Goal: Task Accomplishment & Management: Use online tool/utility

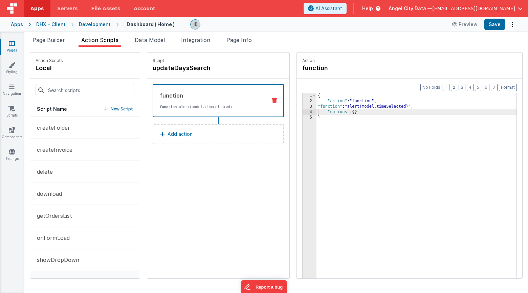
scroll to position [20, 0]
click at [167, 67] on h4 "updateDaysSearch" at bounding box center [204, 67] width 102 height 9
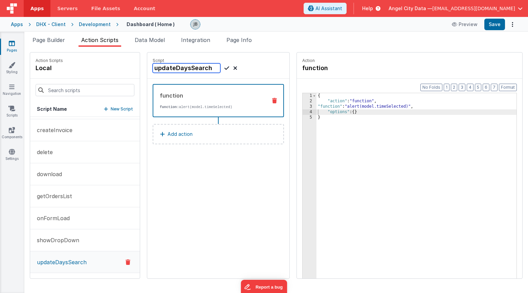
click at [167, 67] on input "updateDaysSearch" at bounding box center [187, 67] width 68 height 9
click at [53, 40] on span "Page Builder" at bounding box center [48, 40] width 32 height 7
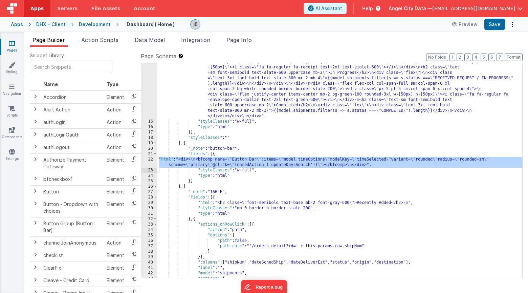
click at [150, 160] on div "22" at bounding box center [149, 162] width 16 height 11
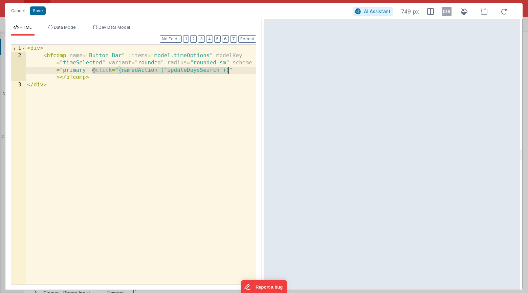
drag, startPoint x: 92, startPoint y: 71, endPoint x: 228, endPoint y: 70, distance: 136.1
click at [228, 70] on div "< div > < bfcomp name = "Button Bar" :items = "model.timeOptions" modelKey = "t…" at bounding box center [141, 172] width 230 height 254
paste textarea
click at [43, 14] on button "Save" at bounding box center [38, 10] width 16 height 9
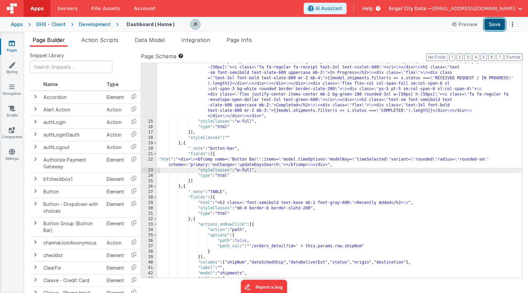
click at [494, 23] on button "Save" at bounding box center [494, 25] width 21 height 12
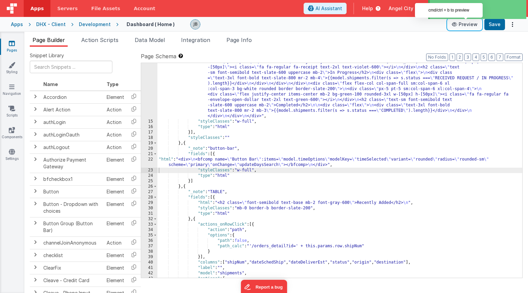
click at [465, 25] on button "Preview" at bounding box center [465, 24] width 34 height 11
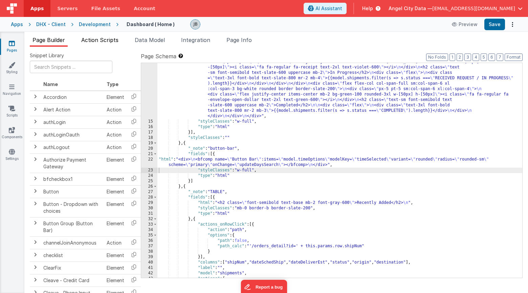
click at [91, 39] on span "Action Scripts" at bounding box center [99, 40] width 37 height 7
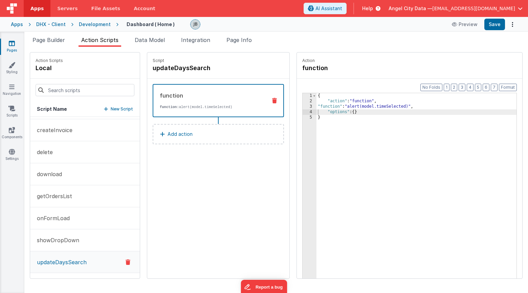
click at [189, 172] on div "Script updateDaysSearch function function: alert(model.timeSelected) Add action" at bounding box center [218, 165] width 142 height 226
click at [62, 197] on p "getOrdersList" at bounding box center [52, 196] width 39 height 8
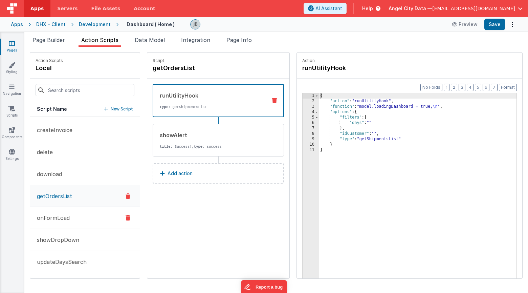
click at [86, 216] on button "onFormLoad" at bounding box center [85, 218] width 110 height 22
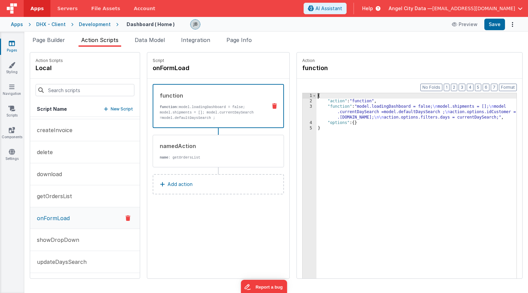
click at [303, 114] on div "3" at bounding box center [310, 112] width 14 height 16
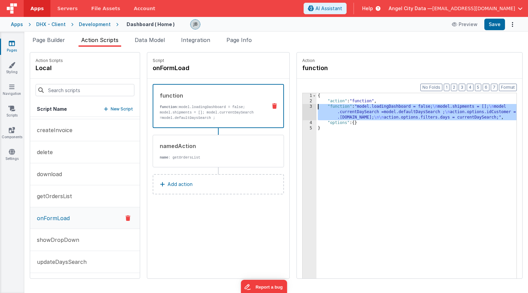
click at [303, 107] on div "3" at bounding box center [310, 112] width 14 height 16
click at [72, 197] on button "getOrdersList" at bounding box center [85, 196] width 110 height 22
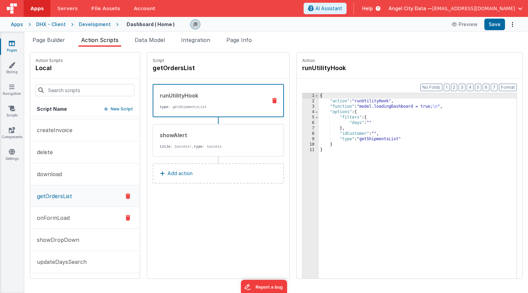
click at [60, 216] on p "onFormLoad" at bounding box center [51, 218] width 37 height 8
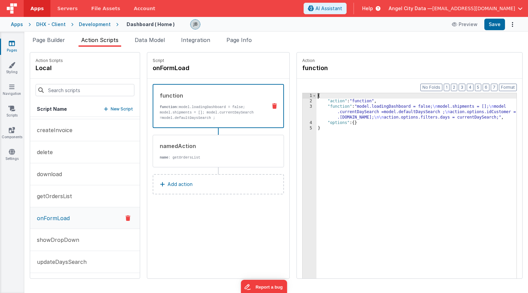
click at [303, 110] on div "3" at bounding box center [310, 112] width 14 height 16
click at [303, 107] on div "3" at bounding box center [310, 112] width 14 height 16
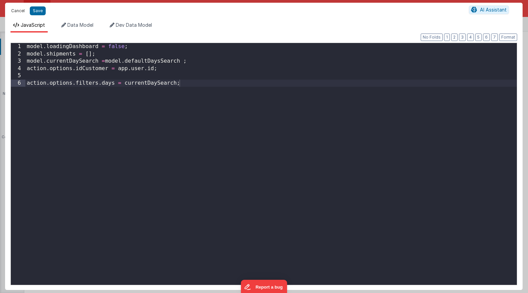
click at [20, 12] on button "Cancel" at bounding box center [18, 10] width 20 height 9
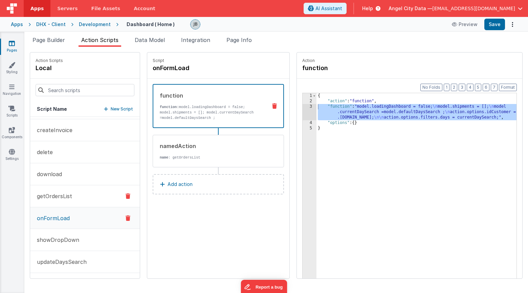
click at [63, 199] on p "getOrdersList" at bounding box center [52, 196] width 39 height 8
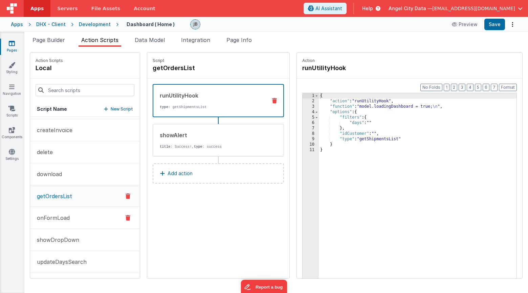
click at [66, 214] on p "onFormLoad" at bounding box center [51, 218] width 37 height 8
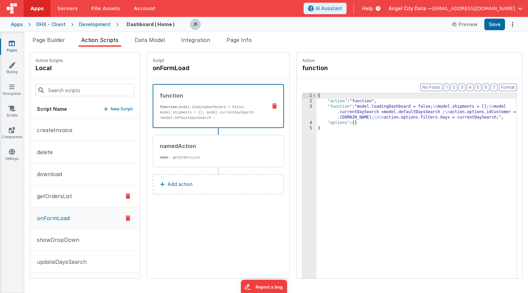
click at [63, 195] on p "getOrdersList" at bounding box center [52, 196] width 39 height 8
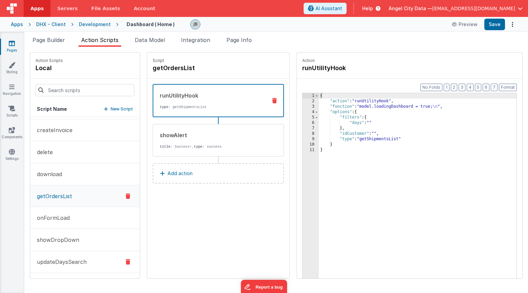
click at [71, 264] on p "updateDaysSearch" at bounding box center [60, 262] width 54 height 8
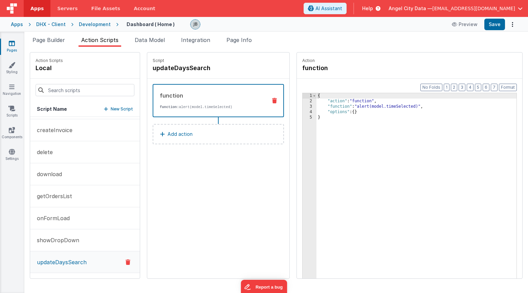
click at [303, 106] on div "3" at bounding box center [310, 106] width 14 height 5
click at [312, 96] on span at bounding box center [314, 95] width 4 height 5
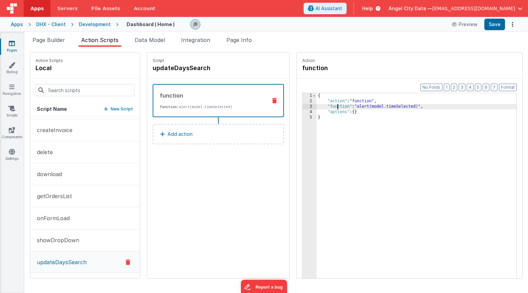
click at [317, 106] on div "{ "action" : "function" , "function" : "alert(model.timeSelected)" , "options" …" at bounding box center [427, 201] width 220 height 217
click at [303, 108] on div "3" at bounding box center [310, 106] width 14 height 5
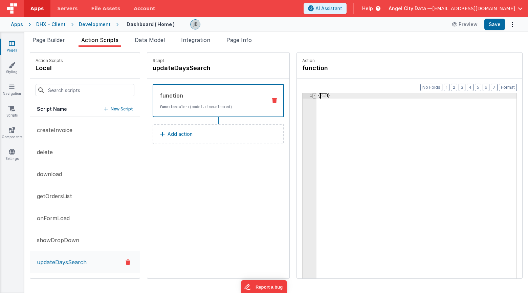
click at [312, 96] on span at bounding box center [314, 95] width 4 height 5
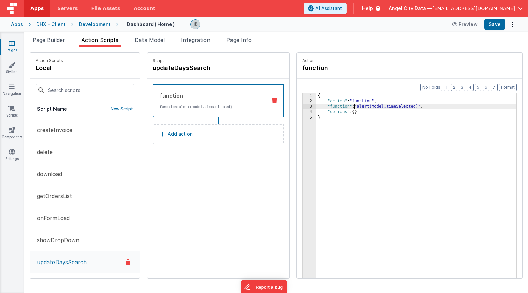
click at [335, 107] on div "{ "action" : "function" , "function" : "alert(model.timeSelected)" , "options" …" at bounding box center [427, 201] width 220 height 217
click at [303, 106] on div "3" at bounding box center [310, 106] width 14 height 5
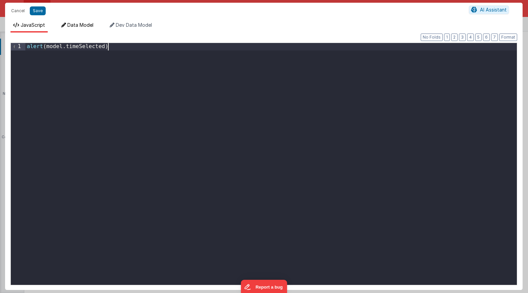
click at [91, 27] on span "Data Model" at bounding box center [80, 25] width 26 height 6
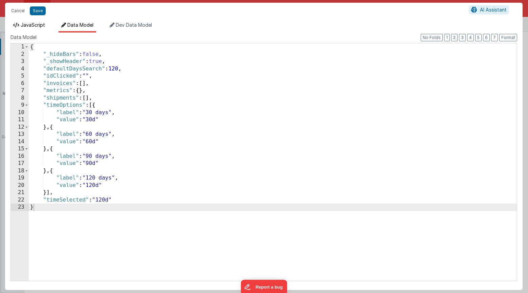
click at [31, 23] on span "JavaScript" at bounding box center [33, 25] width 24 height 6
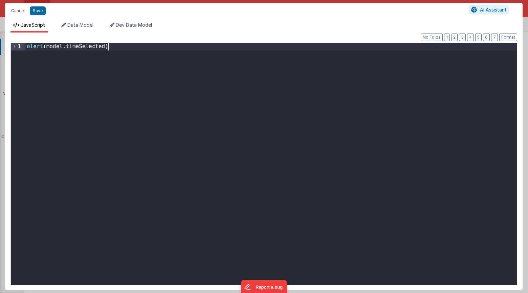
drag, startPoint x: 112, startPoint y: 68, endPoint x: 27, endPoint y: 9, distance: 103.1
click at [27, 9] on div "Cancel Save AI Assistant JavaScript Data Model Dev Data Model Format 7 6 5 4 3 …" at bounding box center [264, 146] width 518 height 287
click at [82, 25] on span "Data Model" at bounding box center [80, 25] width 26 height 6
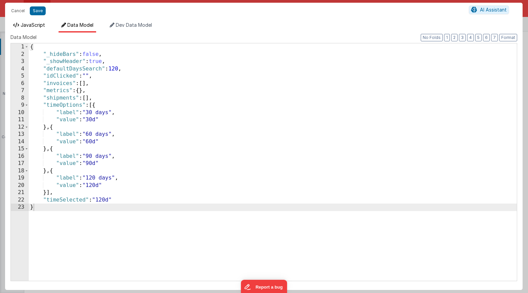
click at [35, 27] on span "JavaScript" at bounding box center [33, 25] width 24 height 6
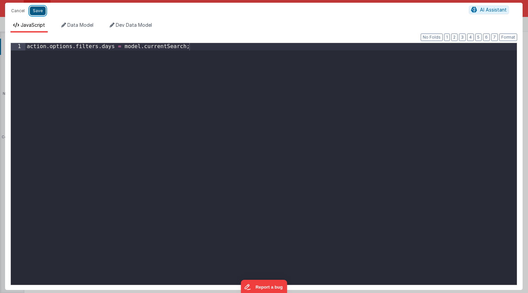
click at [42, 14] on button "Save" at bounding box center [38, 10] width 16 height 9
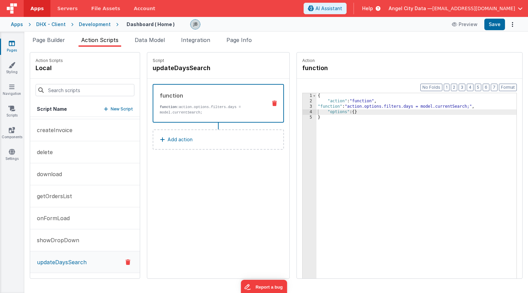
click at [190, 146] on button "Add action" at bounding box center [218, 139] width 131 height 20
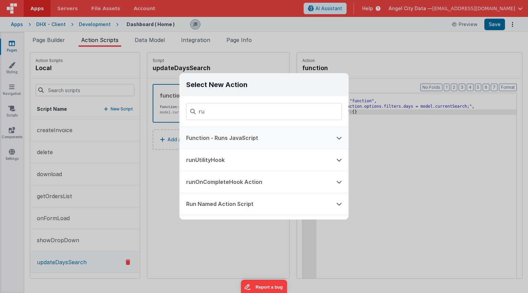
type input "r"
type input "b"
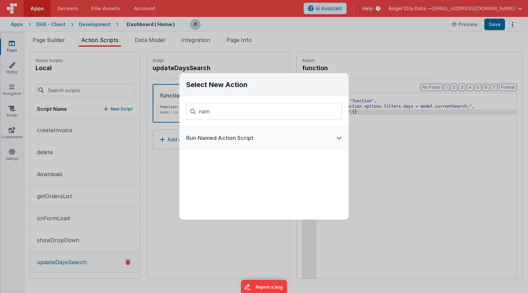
type input "nam"
click at [208, 128] on button "Run Named Action Script" at bounding box center [254, 138] width 150 height 22
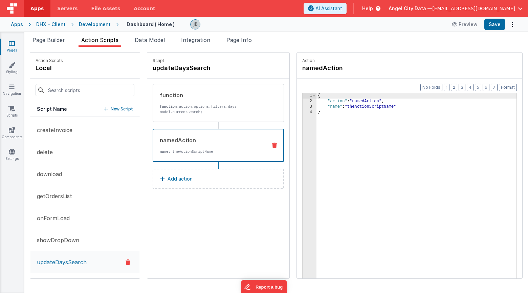
click at [347, 108] on div "{ "action" : "namedAction" , "name" : "theActionScriptName" }" at bounding box center [427, 201] width 220 height 217
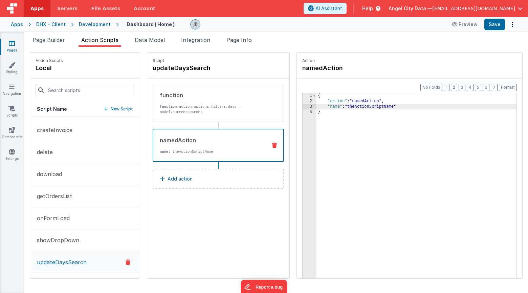
click at [342, 102] on div "{ "action" : "namedAction" , "name" : "theActionScriptName" }" at bounding box center [427, 201] width 220 height 217
click at [343, 108] on div "{ "action" : "namedAction" , "name" : "theActionScriptName" }" at bounding box center [427, 201] width 220 height 217
click at [488, 27] on button "Save" at bounding box center [494, 25] width 21 height 12
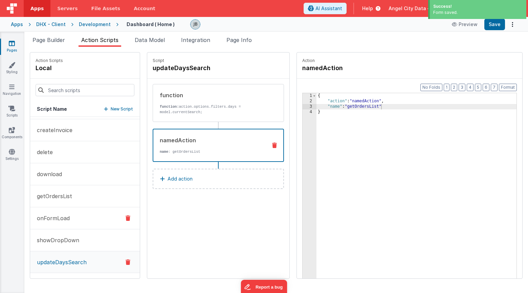
click at [75, 214] on button "onFormLoad" at bounding box center [85, 218] width 110 height 22
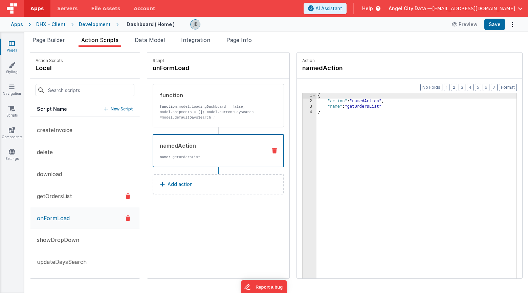
click at [59, 195] on p "getOrdersList" at bounding box center [52, 196] width 39 height 8
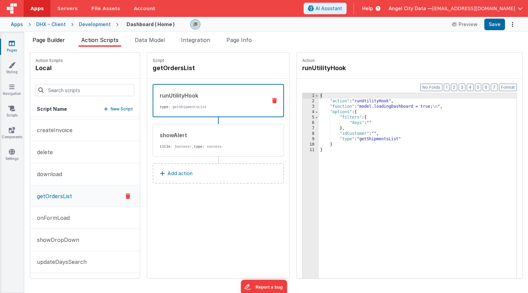
click at [46, 38] on span "Page Builder" at bounding box center [48, 40] width 32 height 7
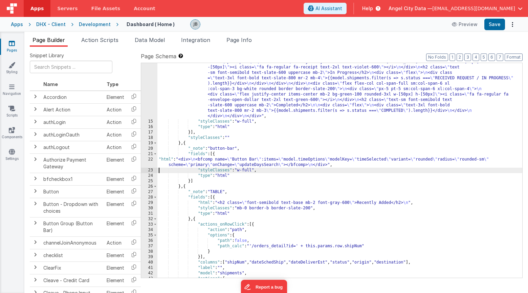
click at [150, 159] on div "22" at bounding box center [149, 162] width 16 height 11
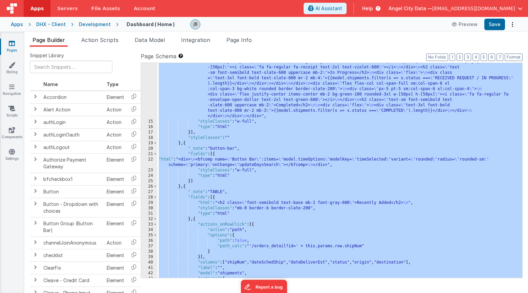
click at [150, 159] on div "22" at bounding box center [149, 162] width 16 height 11
click at [151, 159] on div "22" at bounding box center [149, 162] width 16 height 11
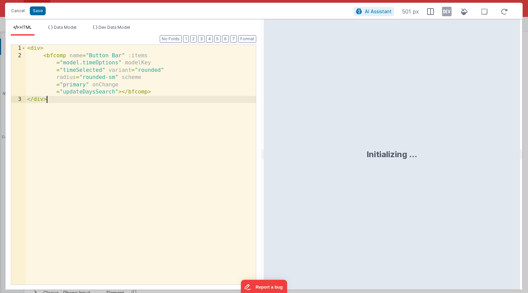
click at [138, 140] on div "< div > < bfcomp name = "Button Bar" :items = "model.timeOptions" modelKey = "t…" at bounding box center [141, 172] width 230 height 254
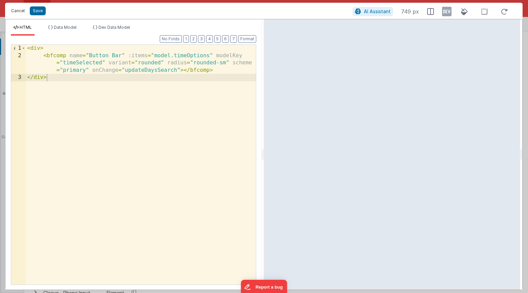
click at [19, 7] on button "Cancel" at bounding box center [18, 10] width 20 height 9
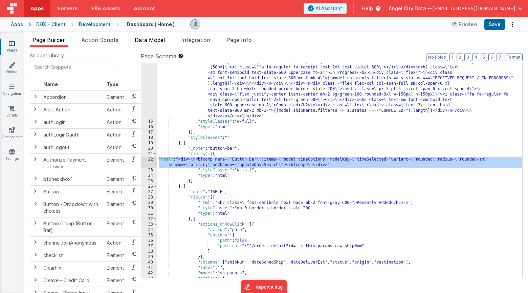
click at [156, 39] on span "Data Model" at bounding box center [150, 40] width 30 height 7
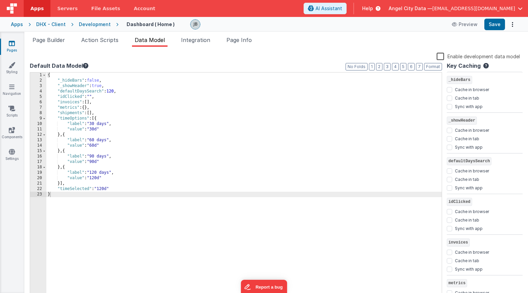
click at [101, 180] on div "{ "_hideBars" : false , "_showHeader" : true , "defaultDaysSearch" : 120 , "idC…" at bounding box center [243, 190] width 395 height 237
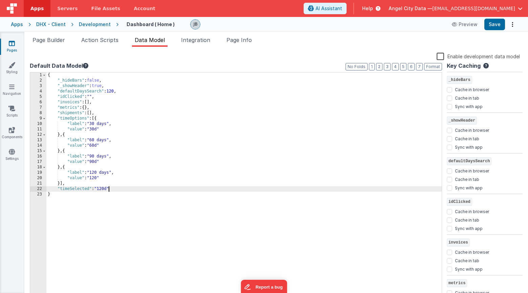
click at [109, 188] on div "{ "_hideBars" : false , "_showHeader" : true , "defaultDaysSearch" : 120 , "idC…" at bounding box center [243, 190] width 395 height 237
click at [98, 160] on div "{ "_hideBars" : false , "_showHeader" : true , "defaultDaysSearch" : 120 , "idC…" at bounding box center [243, 190] width 395 height 237
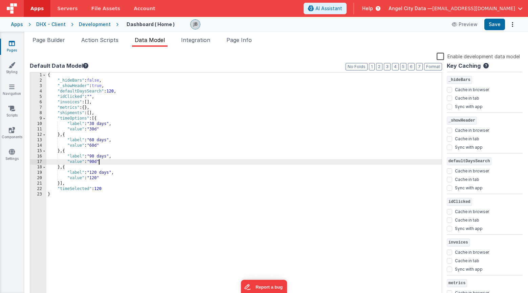
click at [101, 160] on div "{ "_hideBars" : false , "_showHeader" : true , "defaultDaysSearch" : 120 , "idC…" at bounding box center [243, 190] width 395 height 237
click at [99, 132] on div "{ "_hideBars" : false , "_showHeader" : true , "defaultDaysSearch" : 120 , "idC…" at bounding box center [243, 190] width 395 height 237
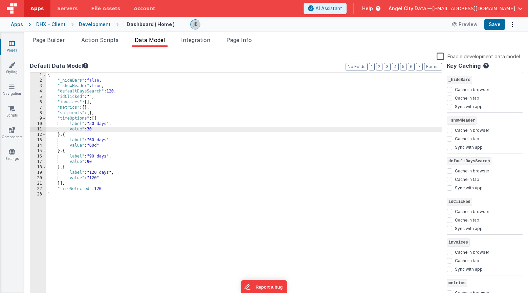
click at [101, 146] on div "{ "_hideBars" : false , "_showHeader" : true , "defaultDaysSearch" : 120 , "idC…" at bounding box center [243, 190] width 395 height 237
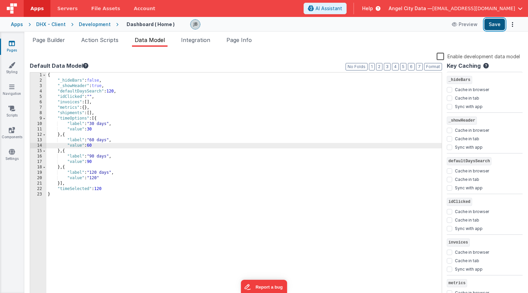
click at [490, 26] on button "Save" at bounding box center [494, 25] width 21 height 12
click at [93, 38] on span "Action Scripts" at bounding box center [99, 40] width 37 height 7
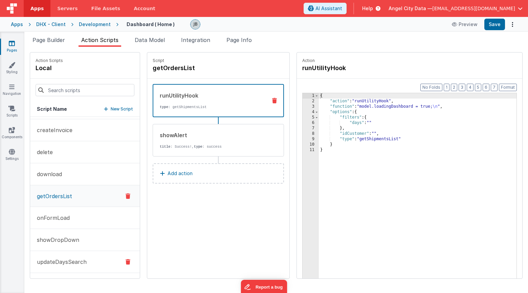
click at [65, 264] on p "updateDaysSearch" at bounding box center [60, 262] width 54 height 8
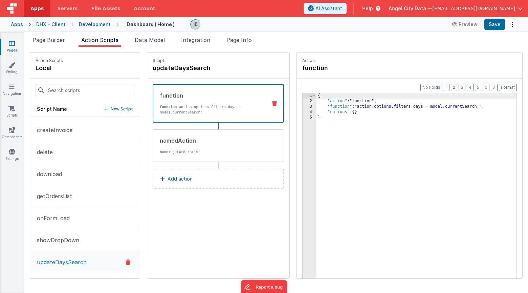
click at [180, 111] on p "function: action.options.filters.days = model.currentSearch;" at bounding box center [211, 109] width 102 height 11
click at [443, 108] on div "{ "action" : "function" , "function" : "action.options.filters.days = model.cur…" at bounding box center [427, 201] width 220 height 217
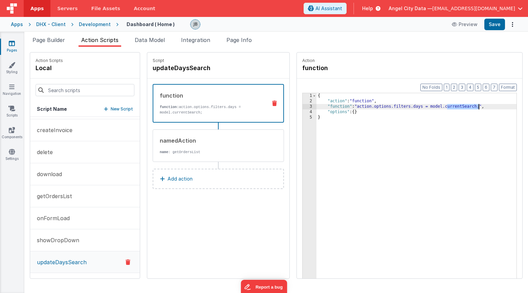
click at [443, 108] on div "{ "action" : "function" , "function" : "action.options.filters.days = model.cur…" at bounding box center [427, 201] width 220 height 217
click at [492, 19] on button "Save" at bounding box center [494, 25] width 21 height 12
click at [437, 106] on div "{ "action" : "function" , "function" : "action.options.filters.days = model.tim…" at bounding box center [427, 201] width 220 height 217
click at [476, 107] on div "{ "action" : "function" , "function" : "action.options.filters.days = action.op…" at bounding box center [427, 201] width 220 height 217
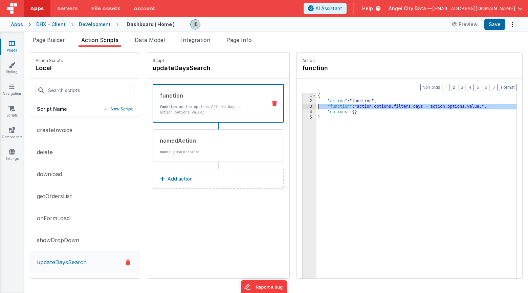
click at [303, 107] on div "3" at bounding box center [310, 106] width 14 height 5
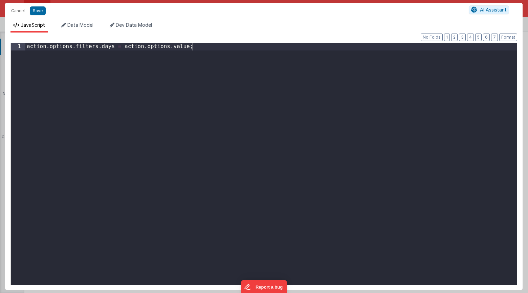
click at [230, 88] on div "action . options . filters . days = action . options . value ;" at bounding box center [271, 171] width 492 height 256
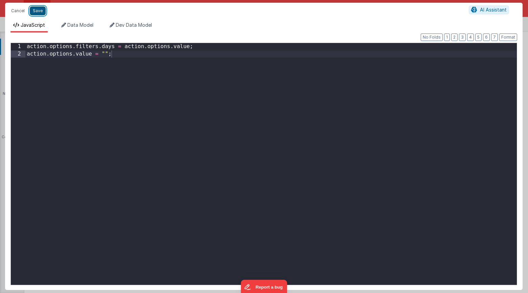
click at [44, 13] on button "Save" at bounding box center [38, 10] width 16 height 9
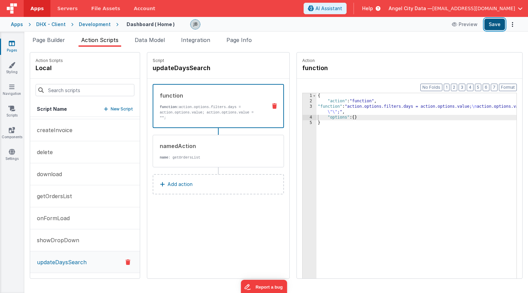
click at [494, 22] on button "Save" at bounding box center [494, 25] width 21 height 12
click at [303, 106] on div "3" at bounding box center [310, 109] width 14 height 11
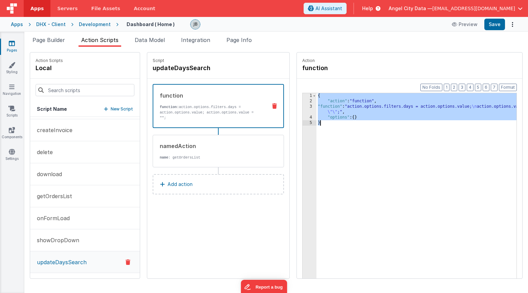
click at [303, 106] on div "3" at bounding box center [310, 109] width 14 height 11
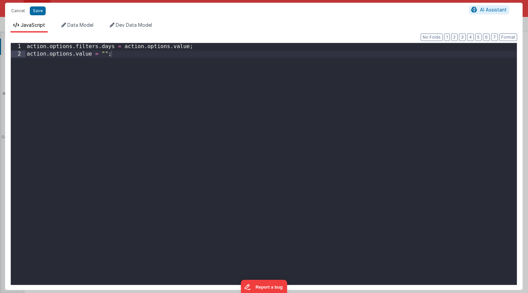
click at [291, 106] on div "action . options . filters . days = action . options . value ; action . options…" at bounding box center [271, 171] width 492 height 256
click at [210, 67] on div "action . options . filters . days = action . options . value ; action . options…" at bounding box center [271, 171] width 492 height 256
click at [179, 49] on div "action . options . filters . days = action . options . value ; action . options…" at bounding box center [271, 171] width 492 height 256
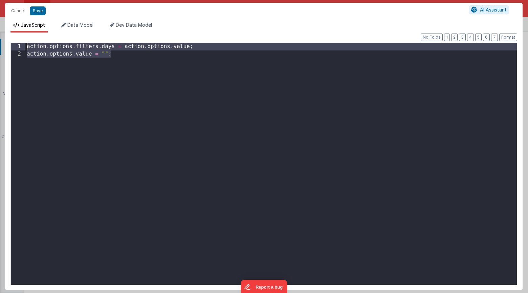
drag, startPoint x: 123, startPoint y: 57, endPoint x: 44, endPoint y: 40, distance: 80.5
click at [44, 40] on div "Format 7 6 5 4 3 2 1 No Folds 1 2 action . options . filters . days = action . …" at bounding box center [263, 161] width 507 height 246
click at [44, 52] on div "action . options . filters . days = action . options . value ; action . options…" at bounding box center [271, 171] width 492 height 256
drag, startPoint x: 70, startPoint y: 69, endPoint x: 17, endPoint y: 18, distance: 74.0
click at [17, 18] on div "Cancel Save AI Assistant JavaScript Data Model Dev Data Model Format 7 6 5 4 3 …" at bounding box center [264, 146] width 518 height 287
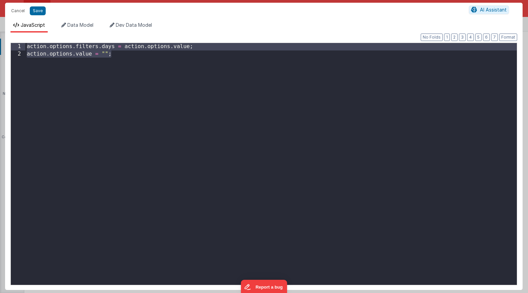
click at [27, 47] on div "action . options . filters . days = action . options . value ; action . options…" at bounding box center [271, 171] width 492 height 256
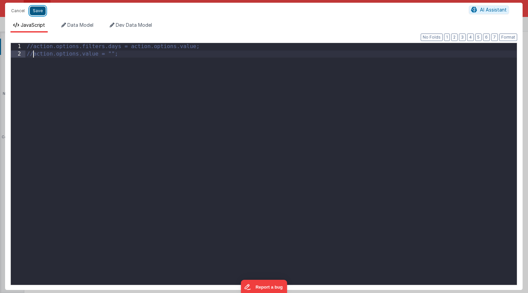
click at [38, 11] on button "Save" at bounding box center [38, 10] width 16 height 9
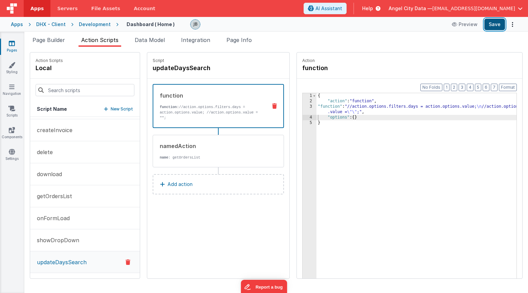
click at [490, 28] on button "Save" at bounding box center [494, 25] width 21 height 12
click at [490, 27] on button "Save" at bounding box center [494, 25] width 21 height 12
click at [303, 106] on div "3" at bounding box center [310, 109] width 14 height 11
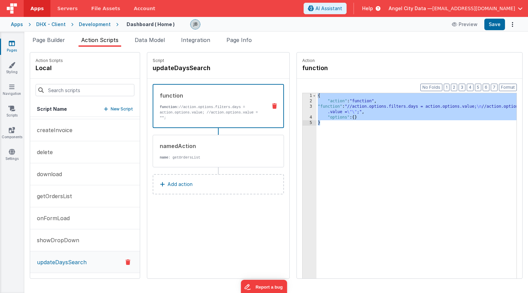
click at [303, 106] on div "3" at bounding box center [310, 109] width 14 height 11
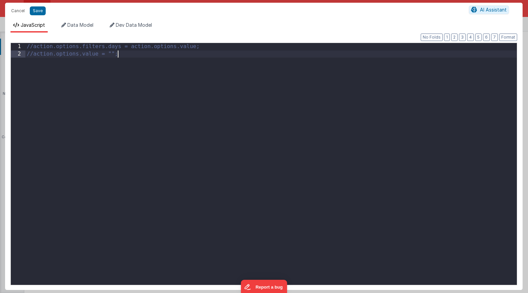
click at [290, 106] on div "//action.options.filters.days = action.options.value; //action.options.value = …" at bounding box center [271, 171] width 492 height 256
click at [189, 81] on div "//action.options.filters.days = action.options.value; //action.options.value = …" at bounding box center [271, 171] width 492 height 256
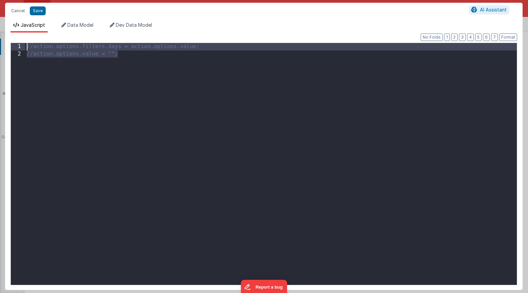
drag, startPoint x: 139, startPoint y: 64, endPoint x: 6, endPoint y: 12, distance: 142.8
click at [6, 12] on div "Cancel Save AI Assistant JavaScript Data Model Dev Data Model Format 7 6 5 4 3 …" at bounding box center [264, 146] width 518 height 287
click at [111, 54] on div "action . options . filters . days = action . options . value ; action . options…" at bounding box center [271, 171] width 492 height 256
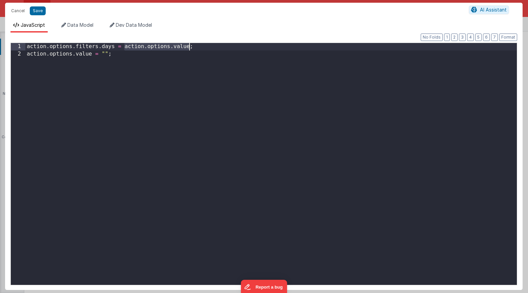
drag, startPoint x: 123, startPoint y: 48, endPoint x: 189, endPoint y: 48, distance: 66.0
click at [189, 48] on div "action . options . filters . days = action . options . value ; action . options…" at bounding box center [271, 171] width 492 height 256
click at [35, 8] on button "Save" at bounding box center [38, 10] width 16 height 9
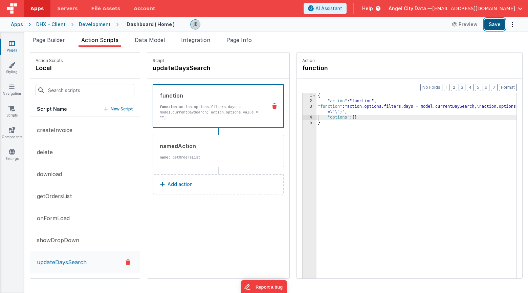
click at [496, 23] on button "Save" at bounding box center [494, 25] width 21 height 12
click at [52, 40] on span "Page Builder" at bounding box center [48, 40] width 32 height 7
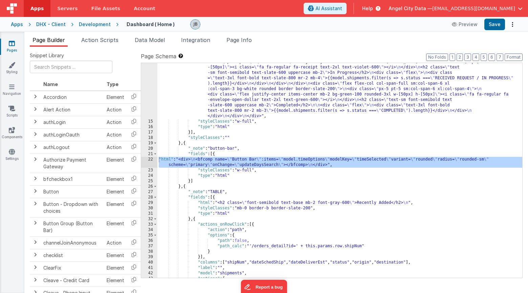
click at [149, 159] on div "22" at bounding box center [149, 162] width 16 height 11
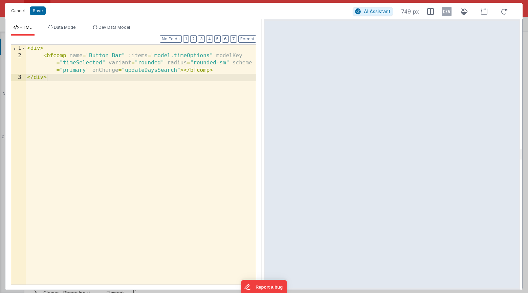
drag, startPoint x: 19, startPoint y: 10, endPoint x: 48, endPoint y: 38, distance: 39.8
click at [43, 33] on div "Cancel Save AI Assistant 749 px HTML Data Model Dev Data Model Format 7 6 5 4 3…" at bounding box center [264, 146] width 518 height 287
click at [72, 64] on div "< div > < bfcomp name = "Button Bar" :items = "model.timeOptions" modelKey = "t…" at bounding box center [141, 172] width 230 height 254
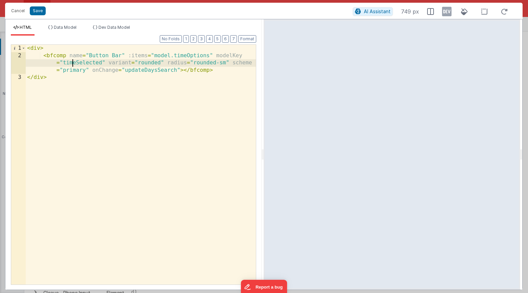
click at [72, 64] on div "< div > < bfcomp name = "Button Bar" :items = "model.timeOptions" modelKey = "t…" at bounding box center [141, 172] width 230 height 254
click at [35, 10] on button "Save" at bounding box center [38, 10] width 16 height 9
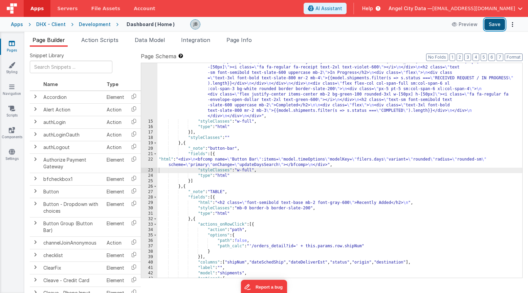
click at [495, 24] on button "Save" at bounding box center [494, 25] width 21 height 12
click at [490, 24] on button "Save" at bounding box center [494, 25] width 21 height 12
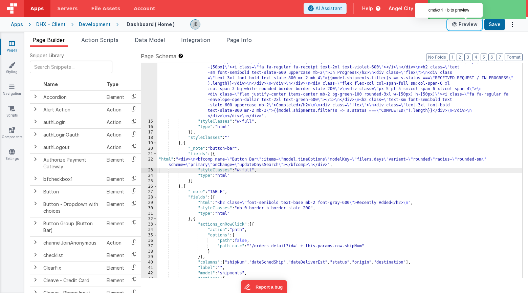
click at [467, 24] on button "Preview" at bounding box center [465, 24] width 34 height 11
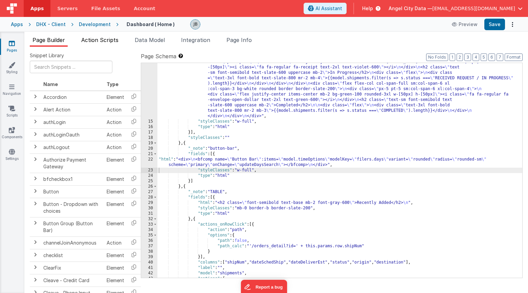
click at [101, 38] on span "Action Scripts" at bounding box center [99, 40] width 37 height 7
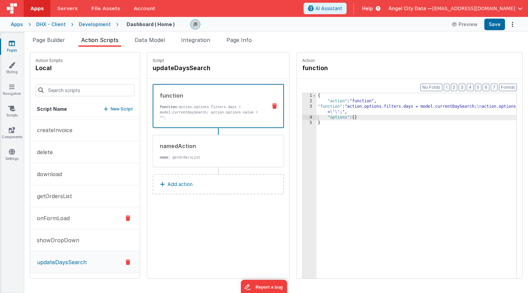
click at [73, 220] on button "onFormLoad" at bounding box center [85, 218] width 110 height 22
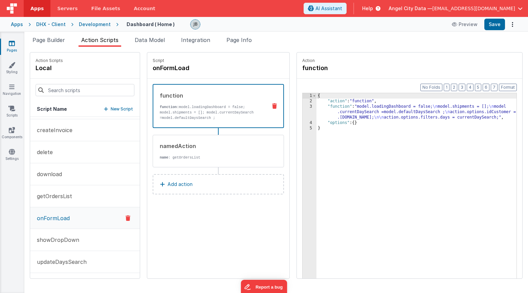
click at [303, 114] on div "3" at bounding box center [310, 112] width 14 height 16
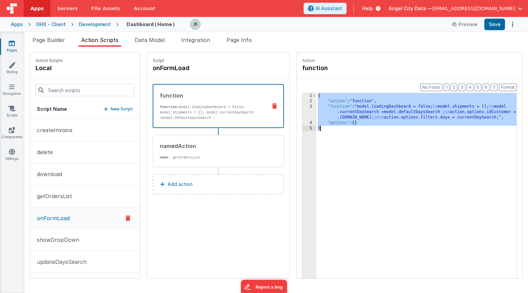
click at [303, 114] on div "3" at bounding box center [310, 112] width 14 height 16
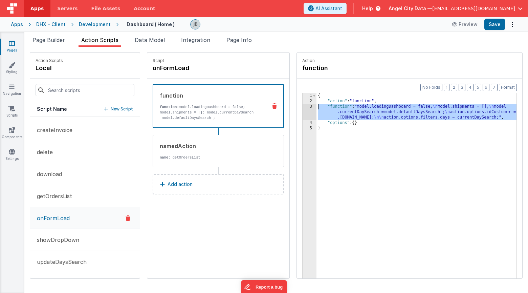
click at [303, 108] on div "3" at bounding box center [310, 112] width 14 height 16
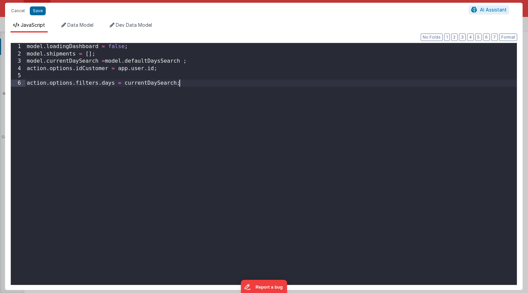
click at [195, 96] on div "model . loadingDashboard = false ; model . shipments = [ ] ; model . currentDay…" at bounding box center [271, 171] width 492 height 256
click at [20, 12] on button "Cancel" at bounding box center [18, 10] width 20 height 9
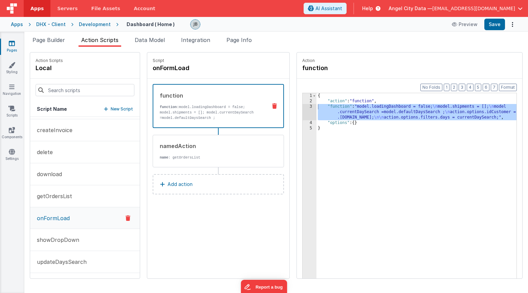
click at [303, 109] on div "3" at bounding box center [310, 112] width 14 height 16
click at [303, 108] on div "3" at bounding box center [310, 112] width 14 height 16
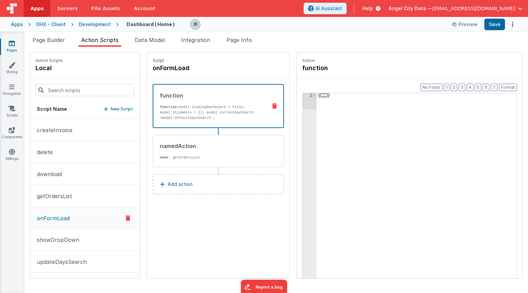
click at [312, 97] on span at bounding box center [314, 95] width 4 height 5
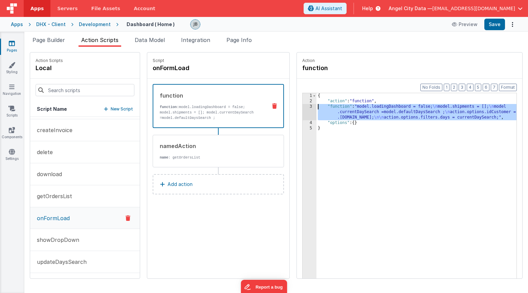
click at [303, 107] on div "3" at bounding box center [310, 112] width 14 height 16
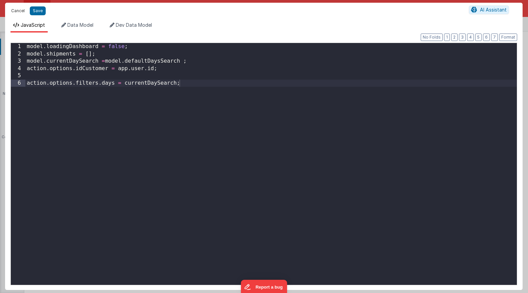
click at [20, 12] on button "Cancel" at bounding box center [18, 10] width 20 height 9
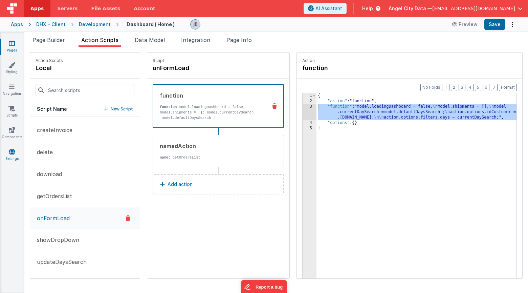
click at [12, 149] on icon at bounding box center [12, 151] width 6 height 7
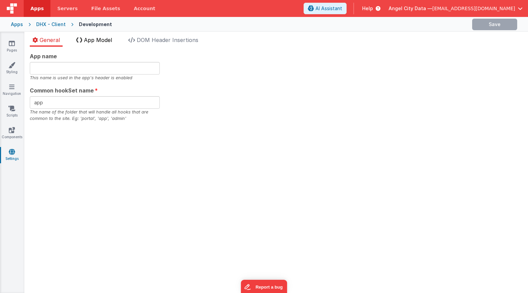
click at [99, 37] on span "App Model" at bounding box center [98, 40] width 28 height 7
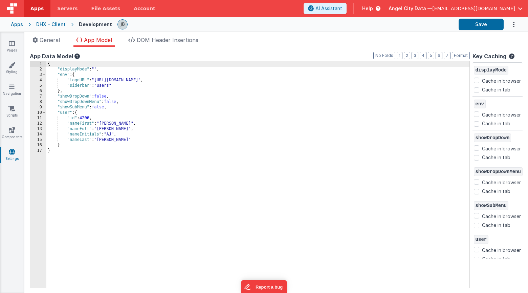
click at [49, 22] on div "DHX - Client" at bounding box center [50, 24] width 29 height 7
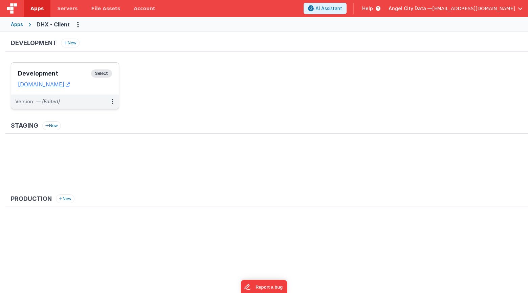
click at [72, 68] on div "Development Select URLs [DOMAIN_NAME]" at bounding box center [65, 79] width 108 height 32
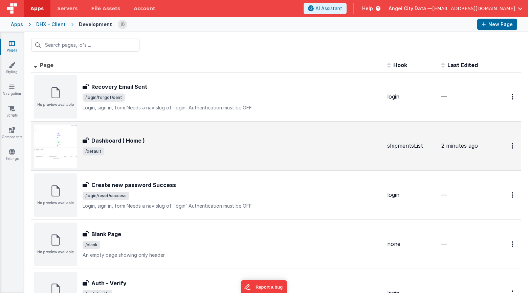
click at [102, 137] on h3 "Dashboard ( Home )" at bounding box center [117, 140] width 53 height 8
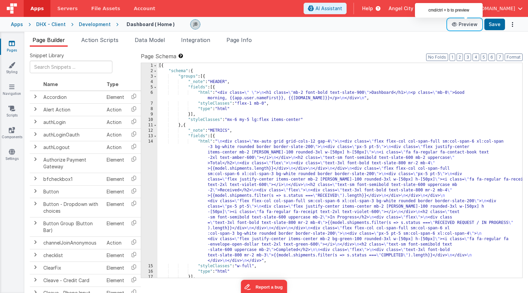
click at [456, 28] on button "Preview" at bounding box center [465, 24] width 34 height 11
click at [100, 37] on span "Action Scripts" at bounding box center [99, 40] width 37 height 7
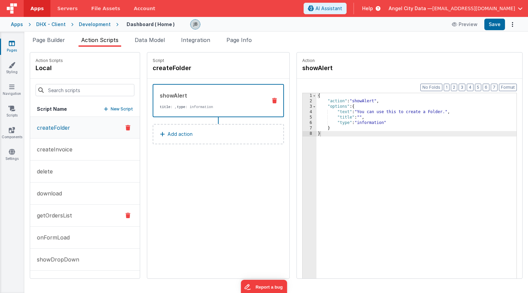
click at [59, 217] on p "getOrdersList" at bounding box center [52, 215] width 39 height 8
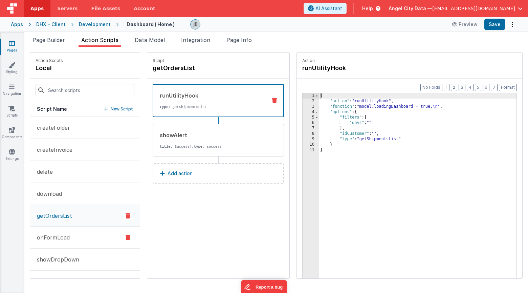
click at [60, 235] on p "onFormLoad" at bounding box center [51, 237] width 37 height 8
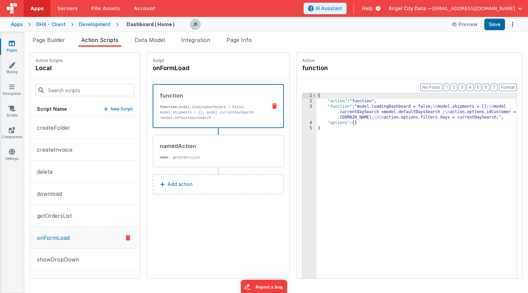
click at [303, 110] on div "3" at bounding box center [310, 112] width 14 height 16
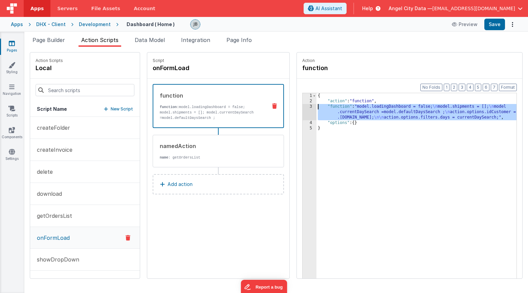
click at [303, 108] on div "3" at bounding box center [310, 112] width 14 height 16
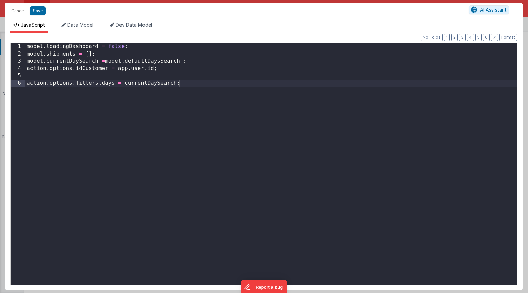
click at [214, 100] on div "model . loadingDashboard = false ; model . shipments = [ ] ; model . currentDay…" at bounding box center [271, 171] width 492 height 256
click at [83, 23] on span "Data Model" at bounding box center [80, 25] width 26 height 6
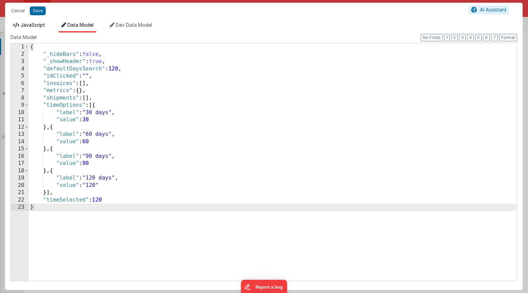
click at [21, 24] on span "JavaScript" at bounding box center [33, 25] width 24 height 6
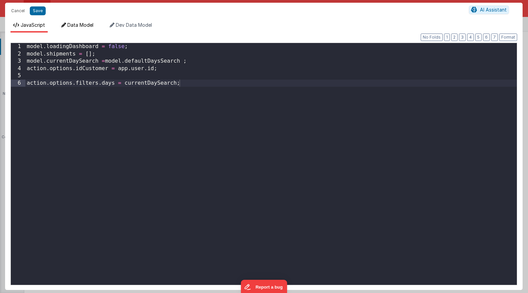
click at [69, 22] on li "Data Model" at bounding box center [78, 27] width 38 height 11
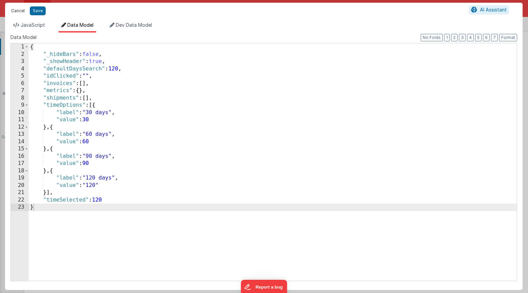
click at [20, 12] on button "Cancel" at bounding box center [18, 10] width 20 height 9
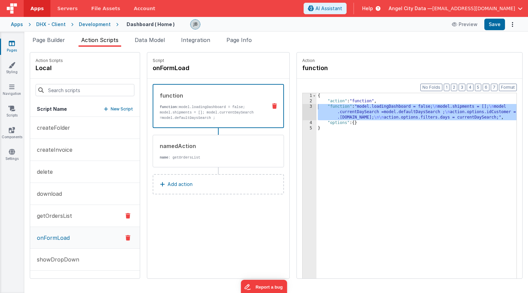
click at [68, 218] on p "getOrdersList" at bounding box center [52, 216] width 39 height 8
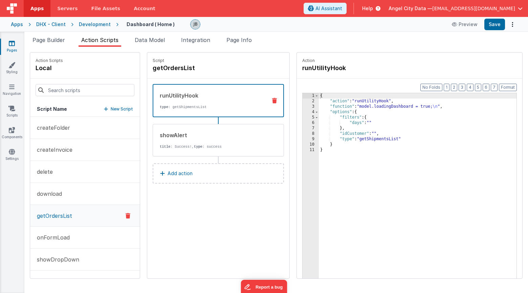
click at [354, 122] on div "{ "action" : "runUtilityHook" , "function" : "model.loadingDashboard = true; \n…" at bounding box center [428, 201] width 218 height 217
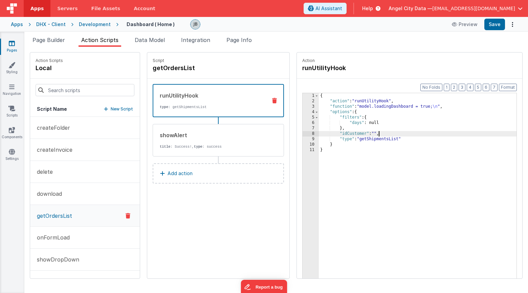
click at [359, 133] on div "{ "action" : "runUtilityHook" , "function" : "model.loadingDashboard = true; \n…" at bounding box center [428, 201] width 218 height 217
drag, startPoint x: 355, startPoint y: 134, endPoint x: 380, endPoint y: 134, distance: 25.4
click at [380, 134] on div "{ "action" : "runUtilityHook" , "function" : "model.loadingDashboard = true; \n…" at bounding box center [428, 201] width 218 height 217
click at [376, 139] on div "{ "action" : "runUtilityHook" , "function" : "model.loadingDashboard = true; \n…" at bounding box center [428, 201] width 218 height 217
drag, startPoint x: 354, startPoint y: 134, endPoint x: 380, endPoint y: 133, distance: 26.4
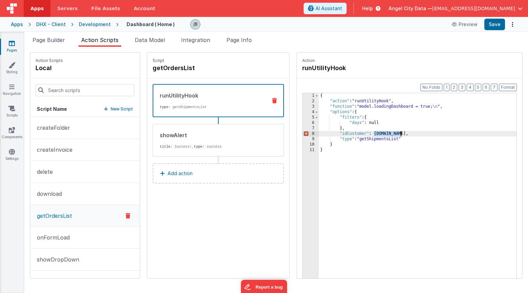
click at [380, 133] on div "{ "action" : "runUtilityHook" , "function" : "model.loadingDashboard = true; \n…" at bounding box center [428, 201] width 218 height 217
click at [372, 136] on div "{ "action" : "runUtilityHook" , "function" : "model.loadingDashboard = true; \n…" at bounding box center [428, 201] width 218 height 217
click at [357, 134] on div "{ "action" : "runUtilityHook" , "function" : "model.loadingDashboard = true; \n…" at bounding box center [428, 201] width 218 height 217
click at [386, 134] on div "{ "action" : "runUtilityHook" , "function" : "model.loadingDashboard = true; \n…" at bounding box center [428, 201] width 218 height 217
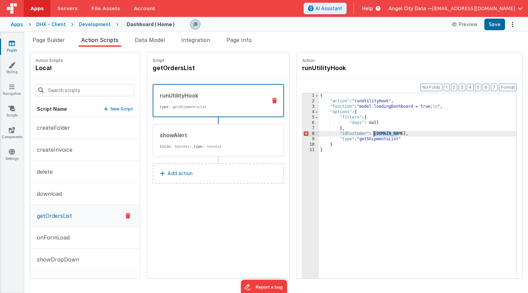
drag, startPoint x: 379, startPoint y: 134, endPoint x: 354, endPoint y: 135, distance: 25.4
click at [354, 135] on div "{ "action" : "runUtilityHook" , "function" : "model.loadingDashboard = true; \n…" at bounding box center [428, 201] width 218 height 217
click at [494, 24] on button "Save" at bounding box center [494, 25] width 21 height 12
click at [319, 133] on div "{ "action" : "runUtilityHook" , "function" : "model.loadingDashboard = true; \n…" at bounding box center [428, 201] width 218 height 217
click at [50, 252] on button "showDropDown" at bounding box center [85, 259] width 110 height 22
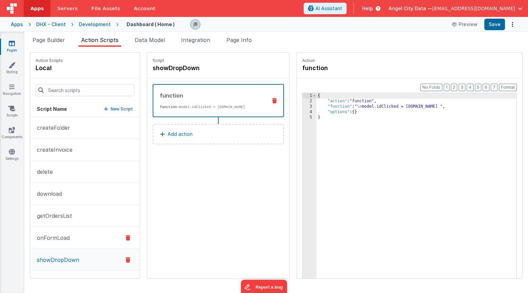
click at [53, 239] on p "onFormLoad" at bounding box center [51, 238] width 37 height 8
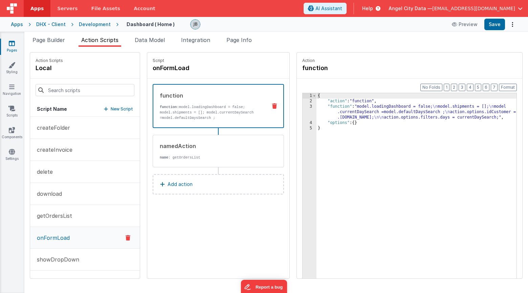
click at [303, 105] on div "3" at bounding box center [310, 112] width 14 height 16
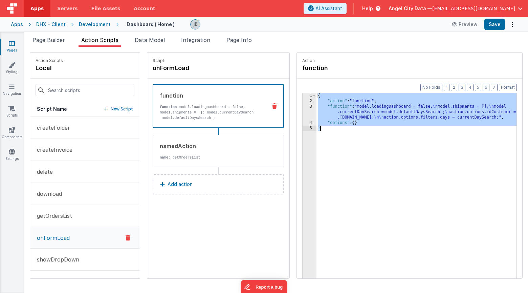
click at [303, 105] on div "3" at bounding box center [310, 112] width 14 height 16
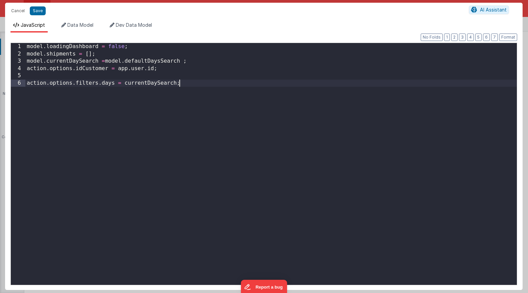
click at [292, 105] on div "model . loadingDashboard = false ; model . shipments = [ ] ; model . currentDay…" at bounding box center [271, 171] width 492 height 256
click at [34, 11] on button "Save" at bounding box center [38, 10] width 16 height 9
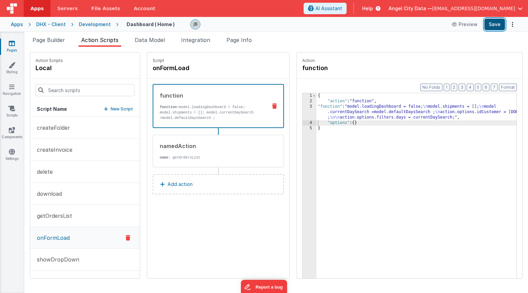
click at [495, 27] on button "Save" at bounding box center [494, 25] width 21 height 12
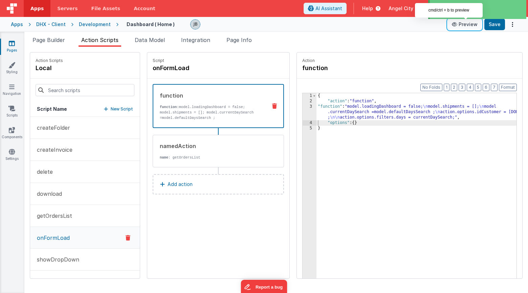
click at [466, 25] on button "Preview" at bounding box center [465, 24] width 34 height 11
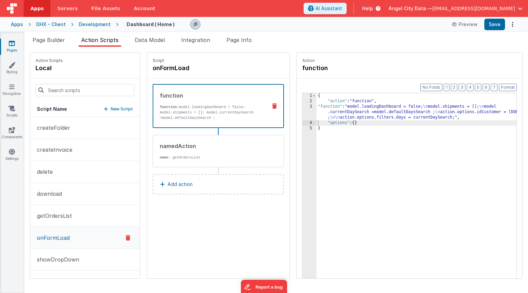
click at [208, 106] on p "function: model.loadingDashboard = false; model.shipments = []; model.currentDa…" at bounding box center [211, 115] width 102 height 22
click at [199, 139] on div "namedAction name : getOrdersList" at bounding box center [218, 151] width 131 height 32
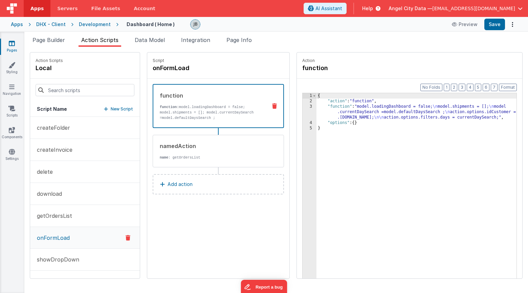
click at [200, 102] on div "function function: model.loadingDashboard = false; model.shipments = []; model.…" at bounding box center [207, 105] width 108 height 29
click at [303, 106] on div "3" at bounding box center [310, 112] width 14 height 16
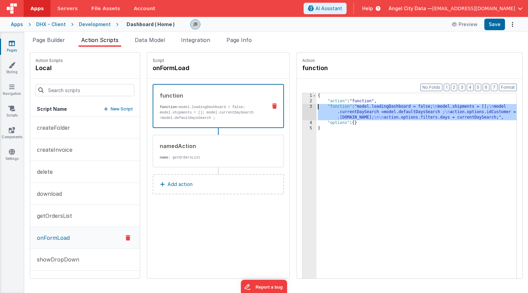
click at [303, 106] on div "3" at bounding box center [310, 112] width 14 height 16
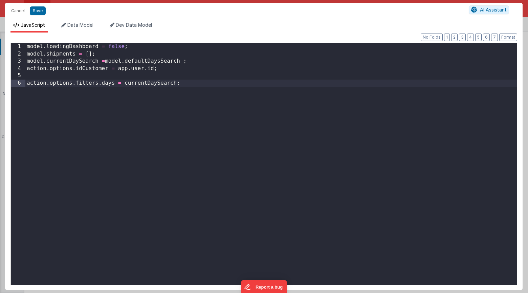
click at [203, 84] on div "model . loadingDashboard = false ; model . shipments = [ ] ; model . currentDay…" at bounding box center [271, 171] width 492 height 256
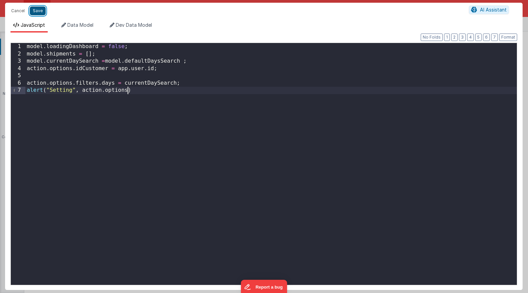
click at [34, 13] on button "Save" at bounding box center [38, 10] width 16 height 9
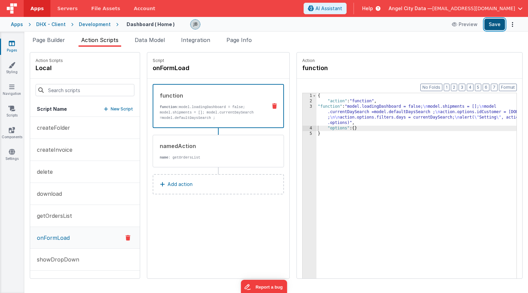
click at [490, 23] on button "Save" at bounding box center [494, 25] width 21 height 12
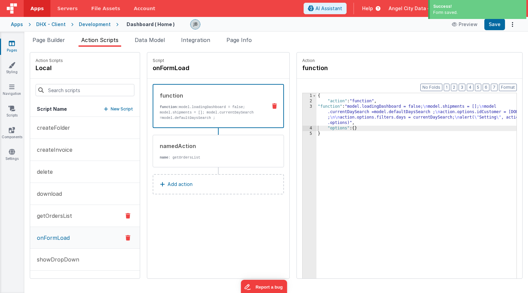
click at [51, 214] on p "getOrdersList" at bounding box center [52, 216] width 39 height 8
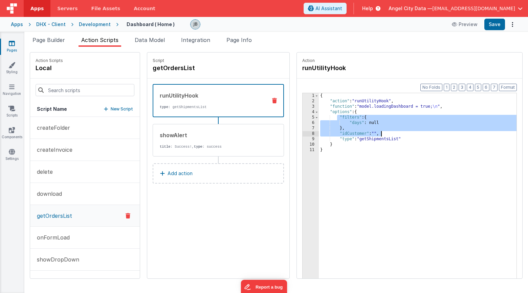
drag, startPoint x: 319, startPoint y: 117, endPoint x: 377, endPoint y: 135, distance: 60.8
click at [377, 135] on div "{ "action" : "runUtilityHook" , "function" : "model.loadingDashboard = true; \n…" at bounding box center [428, 201] width 218 height 217
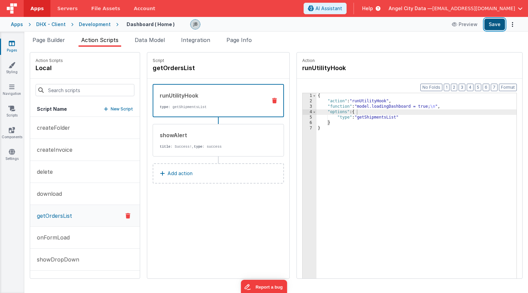
click at [490, 27] on button "Save" at bounding box center [494, 25] width 21 height 12
click at [63, 236] on p "onFormLoad" at bounding box center [51, 237] width 37 height 8
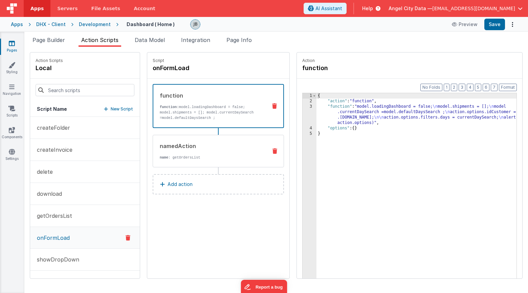
click at [199, 152] on div "namedAction name : getOrdersList" at bounding box center [207, 151] width 109 height 18
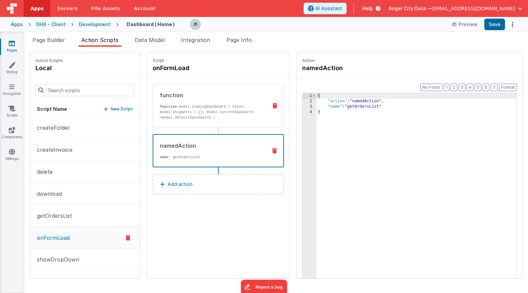
click at [194, 113] on p "function: model.loadingDashboard = false; model.shipments = []; model.currentDa…" at bounding box center [211, 115] width 102 height 22
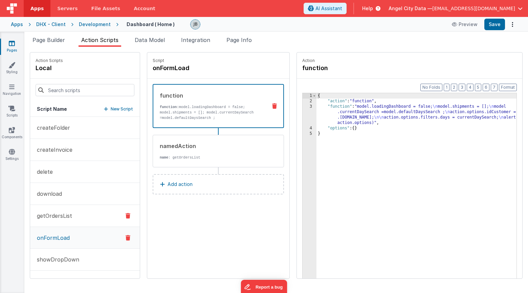
click at [63, 211] on button "getOrdersList" at bounding box center [85, 216] width 110 height 22
